Goal: Register for event/course

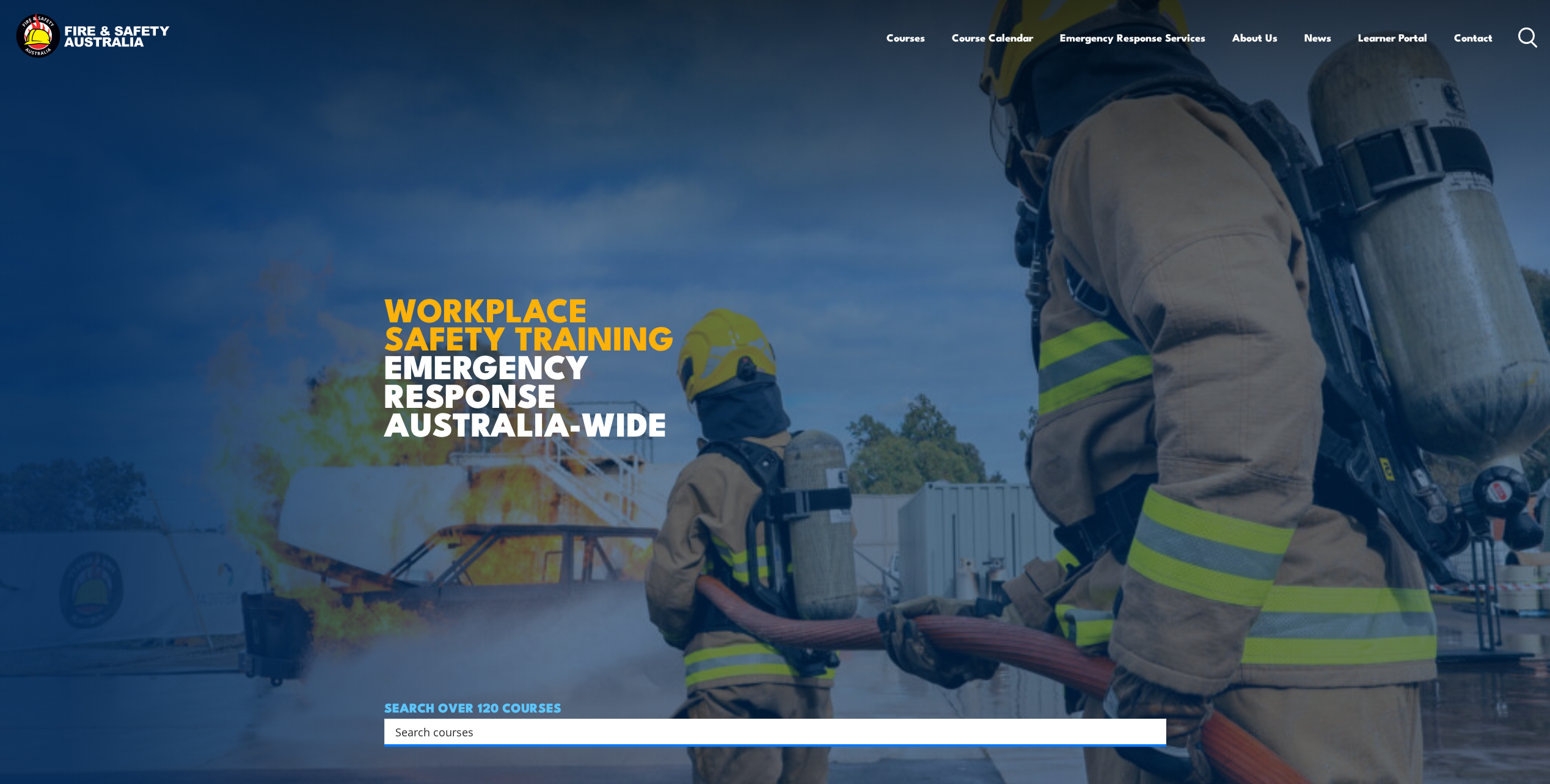
click at [1530, 29] on circle at bounding box center [1527, 35] width 15 height 15
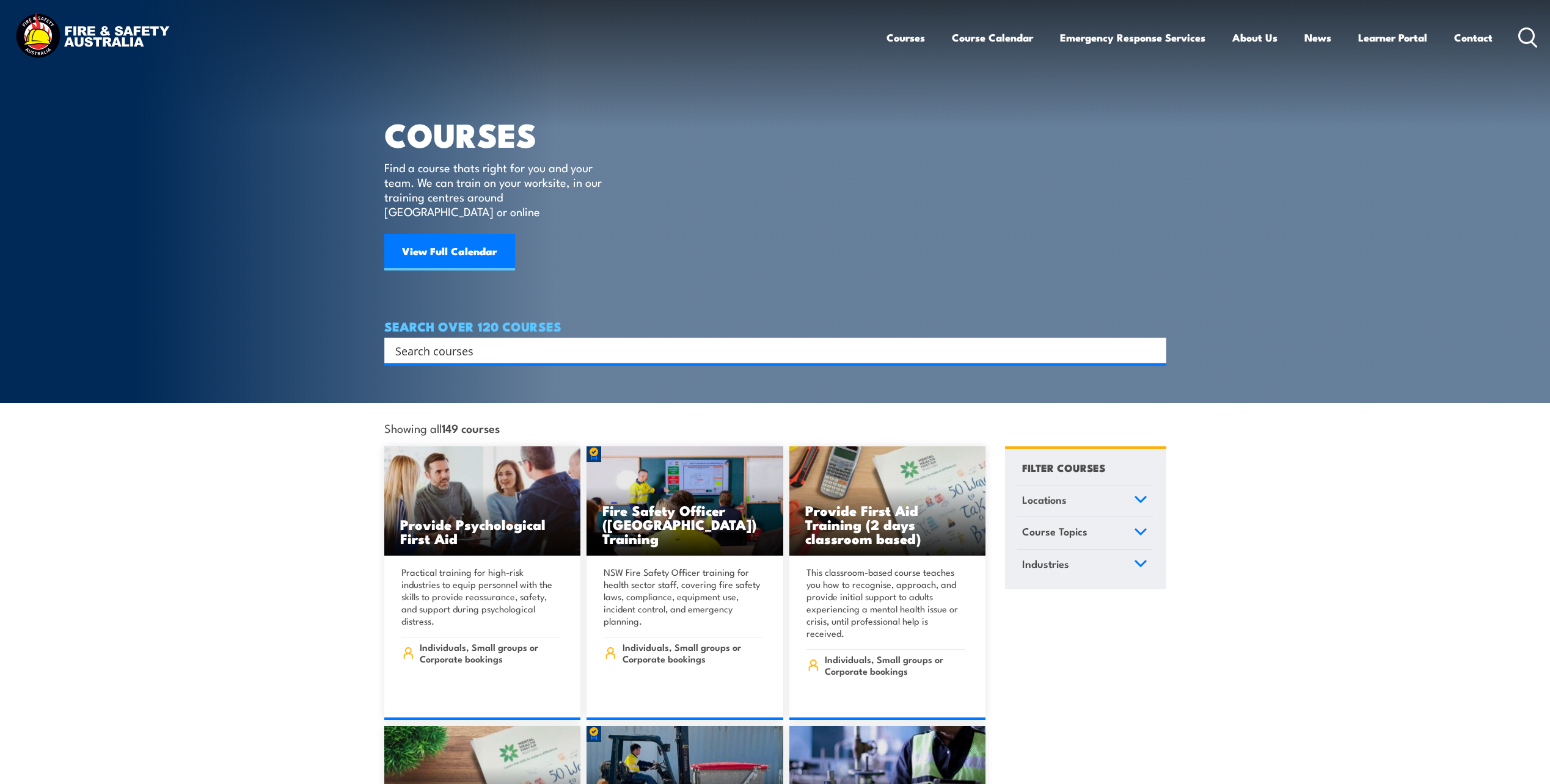
click at [605, 341] on input "Search input" at bounding box center [767, 350] width 744 height 18
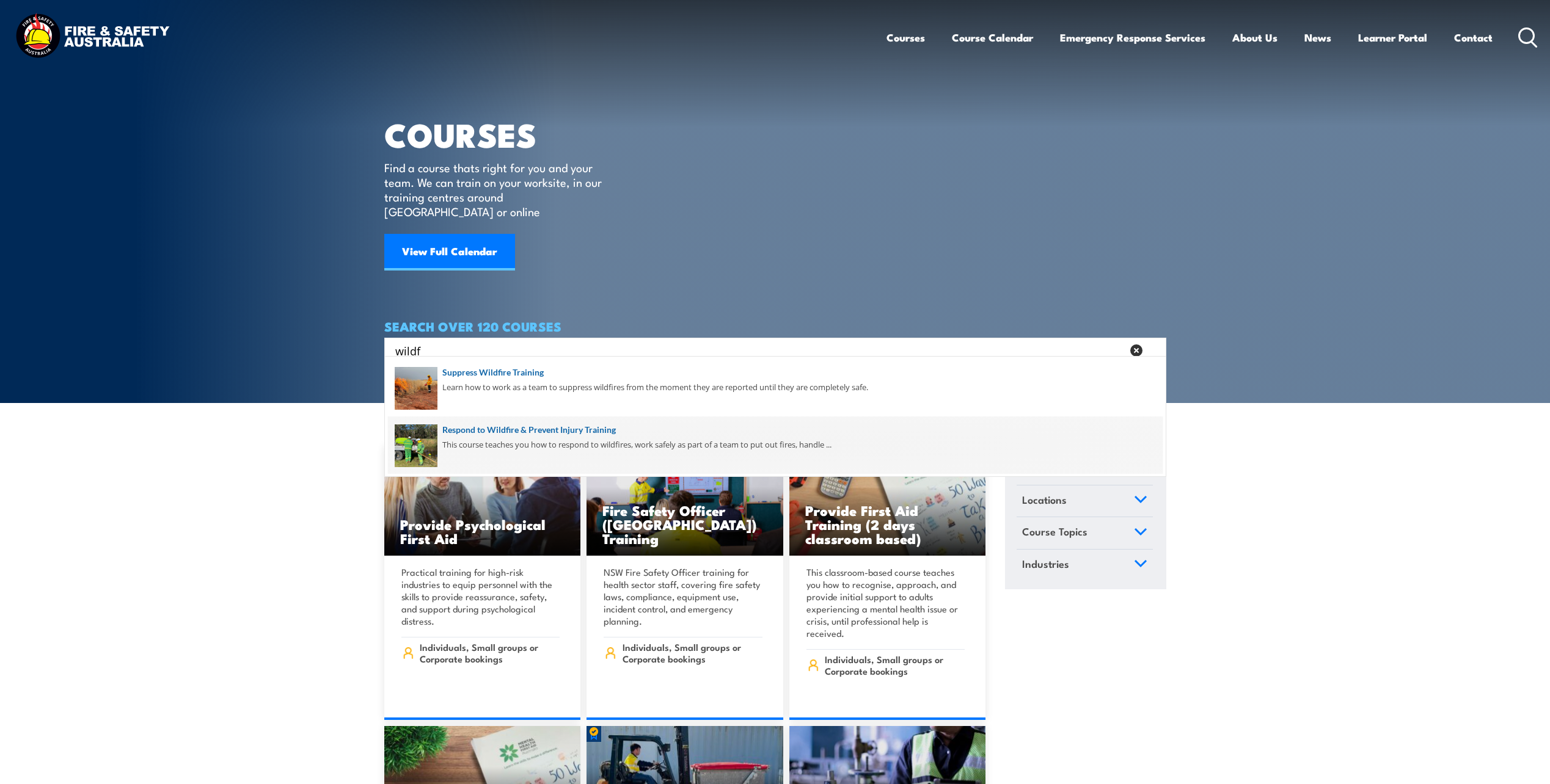
type input "wildf"
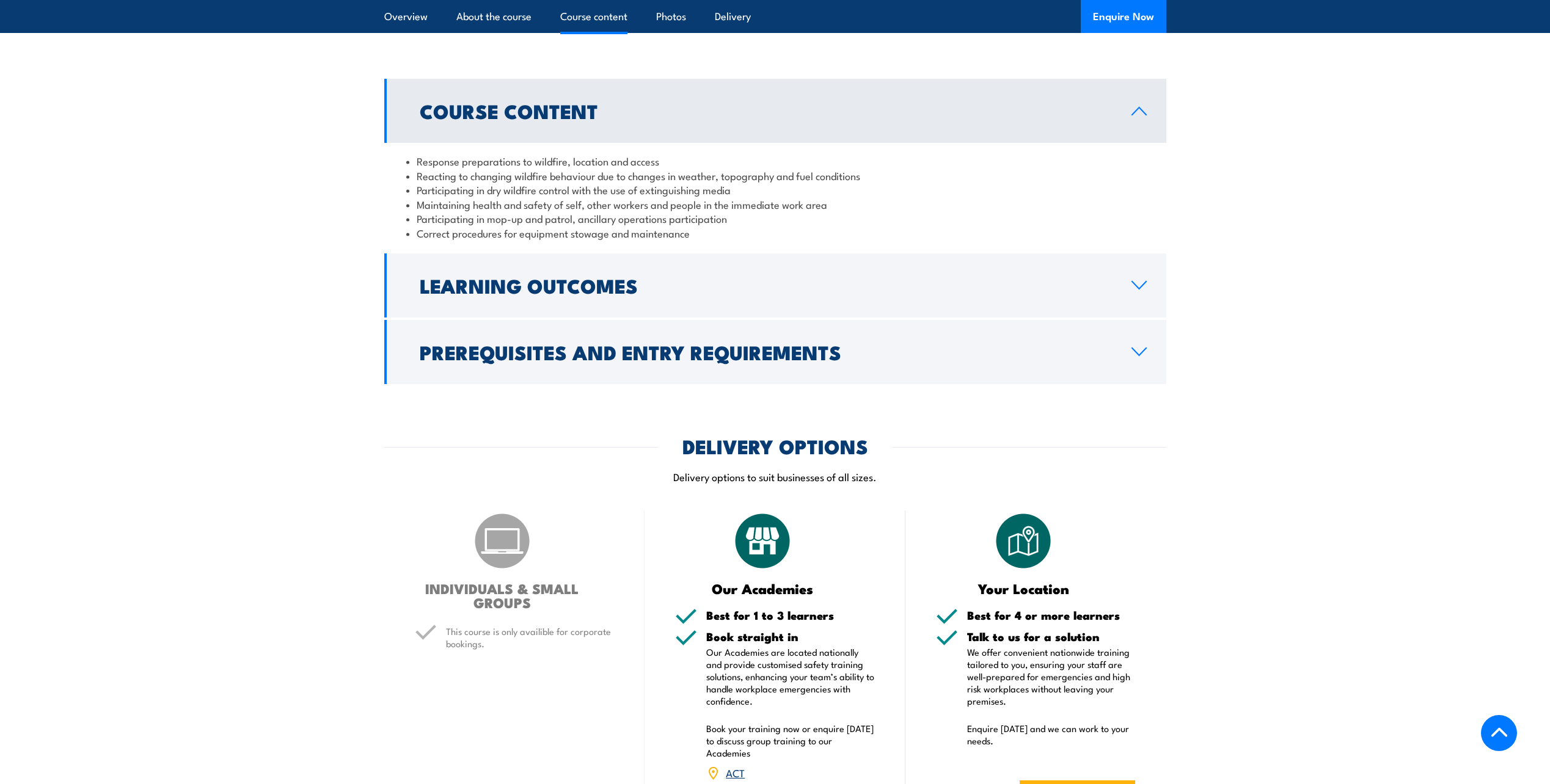
scroll to position [1161, 0]
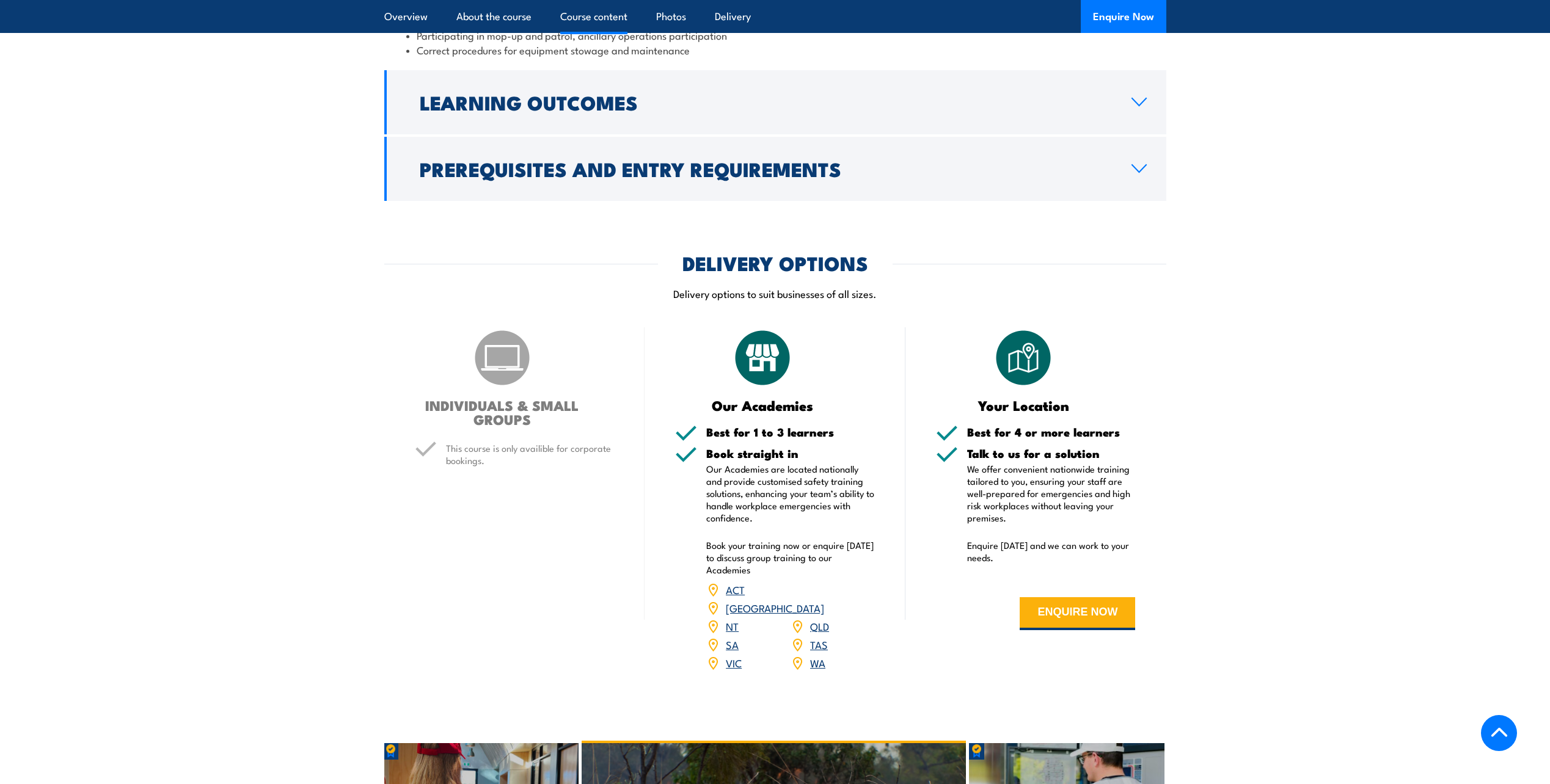
click at [819, 655] on link "WA" at bounding box center [817, 662] width 15 height 15
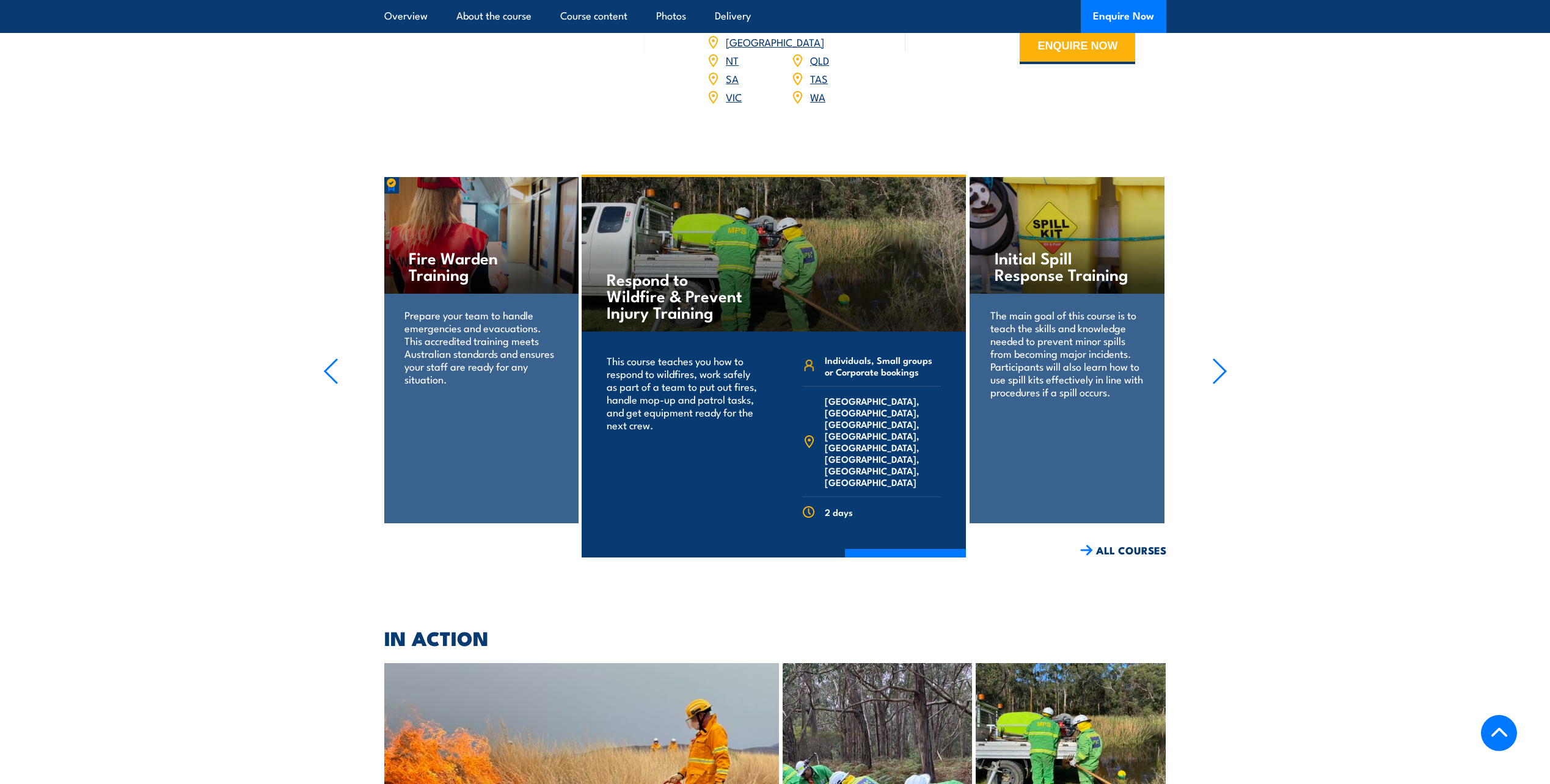
scroll to position [1893, 0]
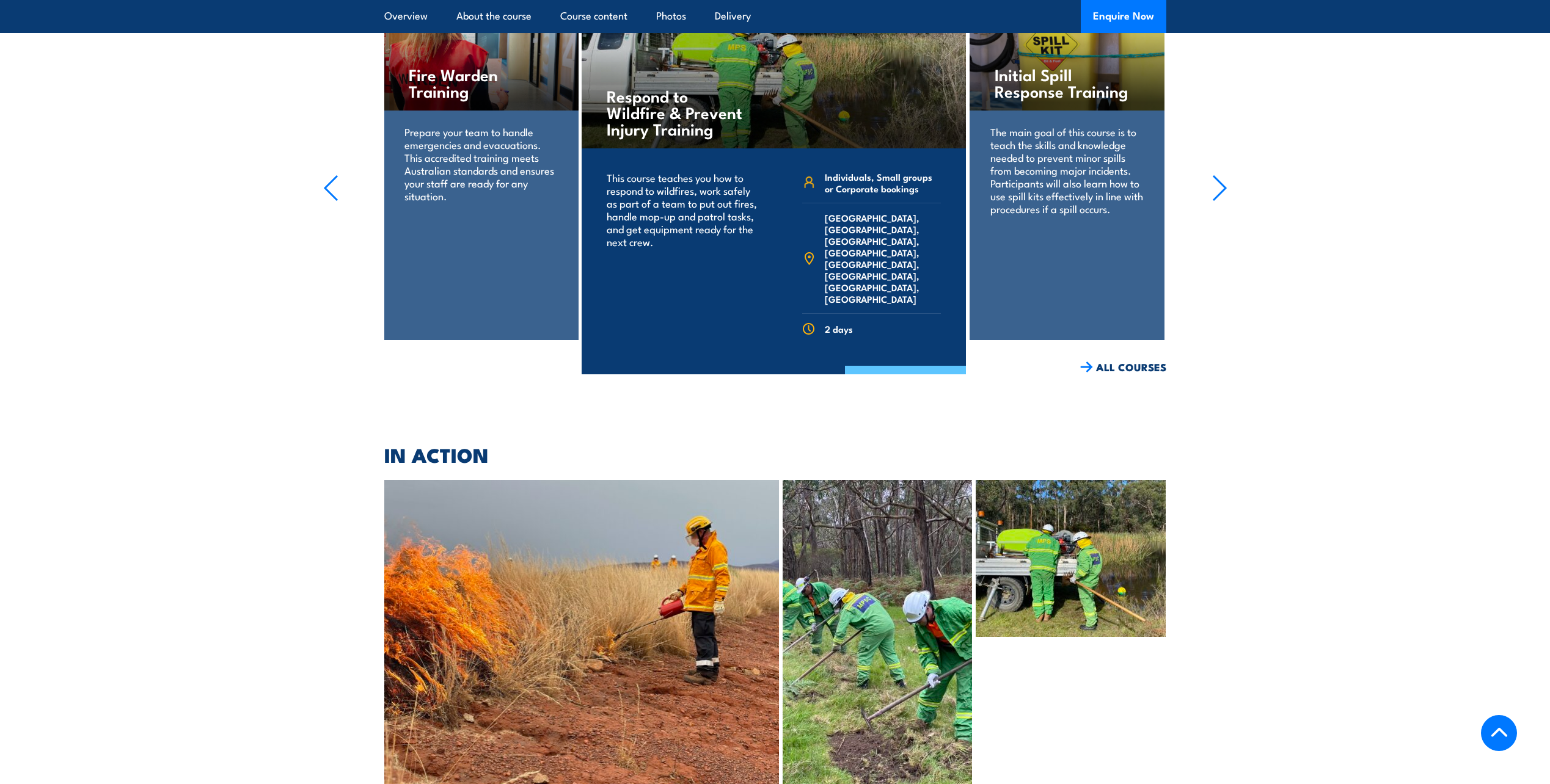
click at [920, 366] on link "COURSE DETAILS" at bounding box center [905, 381] width 121 height 32
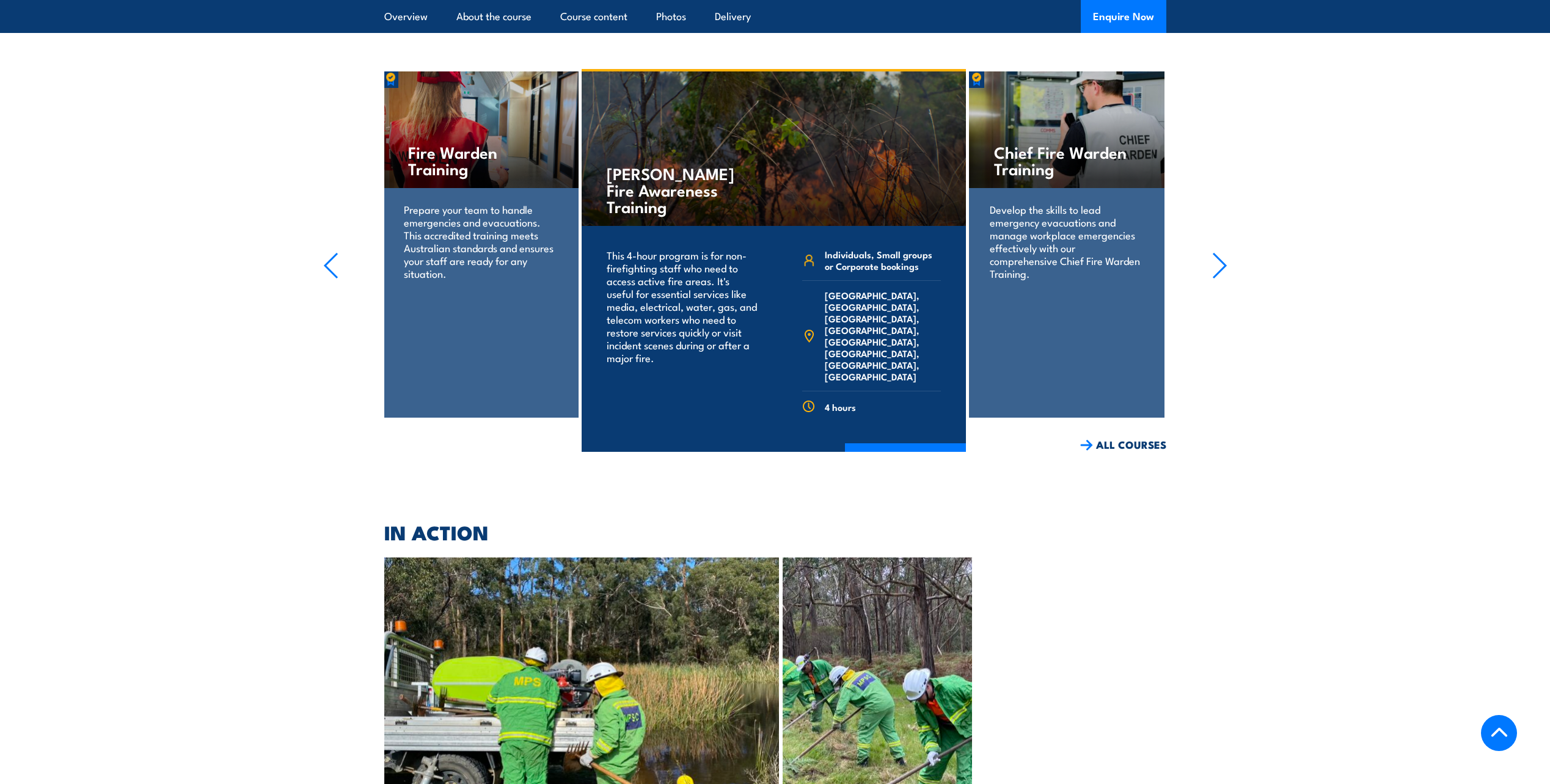
scroll to position [2199, 0]
